Goal: Browse casually: Explore the website without a specific task or goal

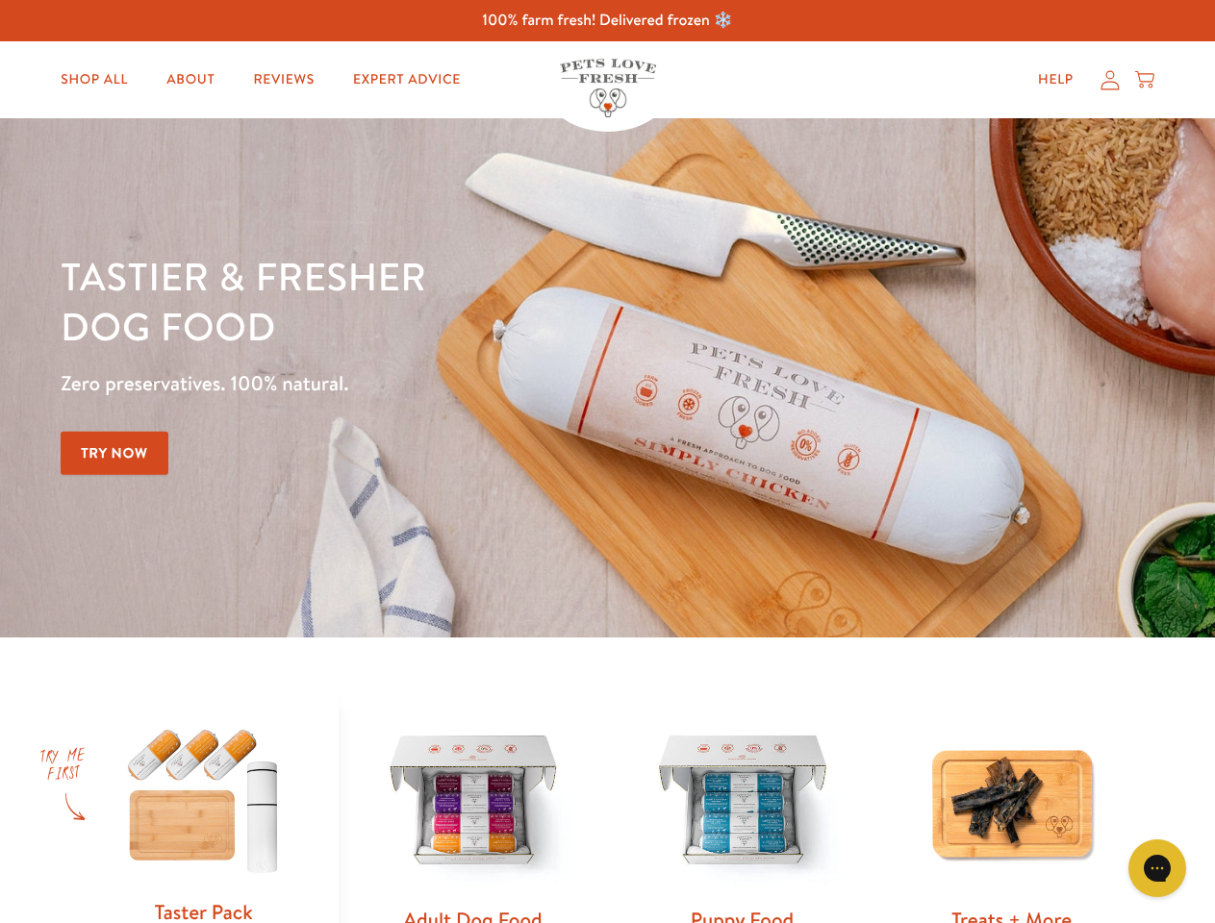
click at [607, 462] on div "Tastier & fresher dog food Zero preservatives. 100% natural. Try Now" at bounding box center [425, 378] width 729 height 254
click at [1157, 868] on icon "Open gorgias live chat" at bounding box center [1156, 868] width 18 height 18
